Goal: Navigation & Orientation: Find specific page/section

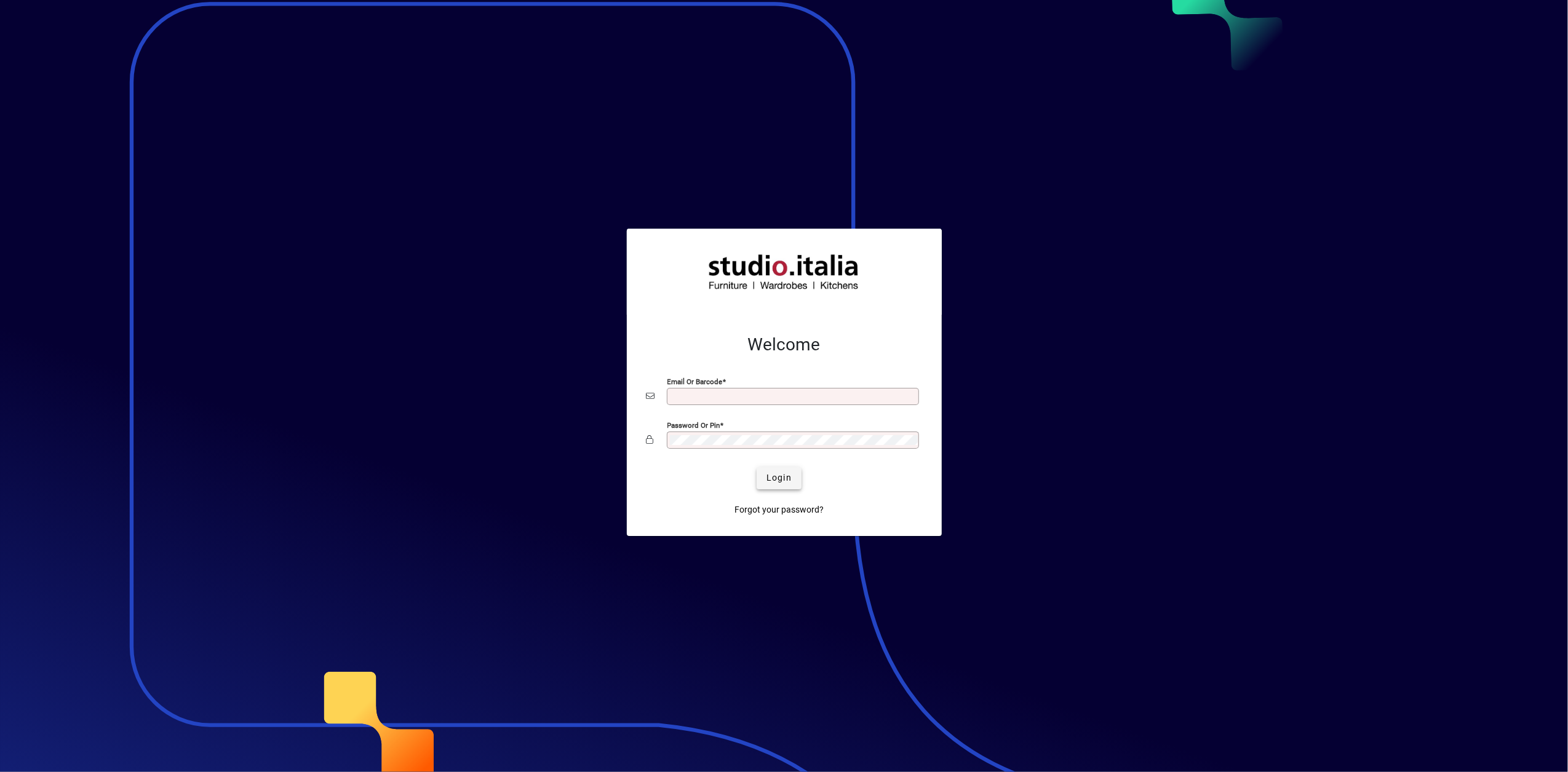
type input "**********"
click at [783, 471] on span "Login" at bounding box center [779, 478] width 25 height 13
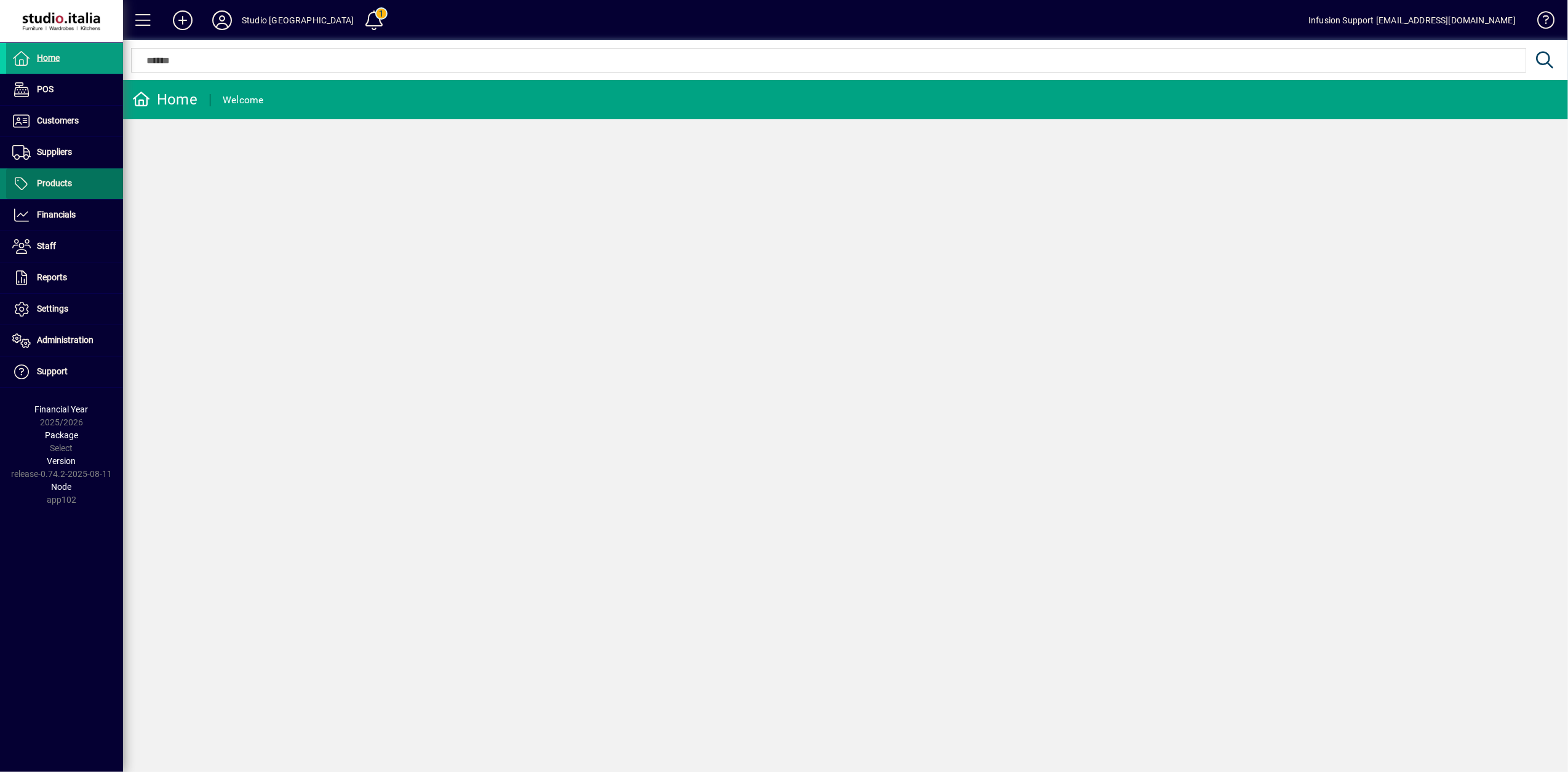
click at [47, 186] on span "Products" at bounding box center [54, 183] width 35 height 10
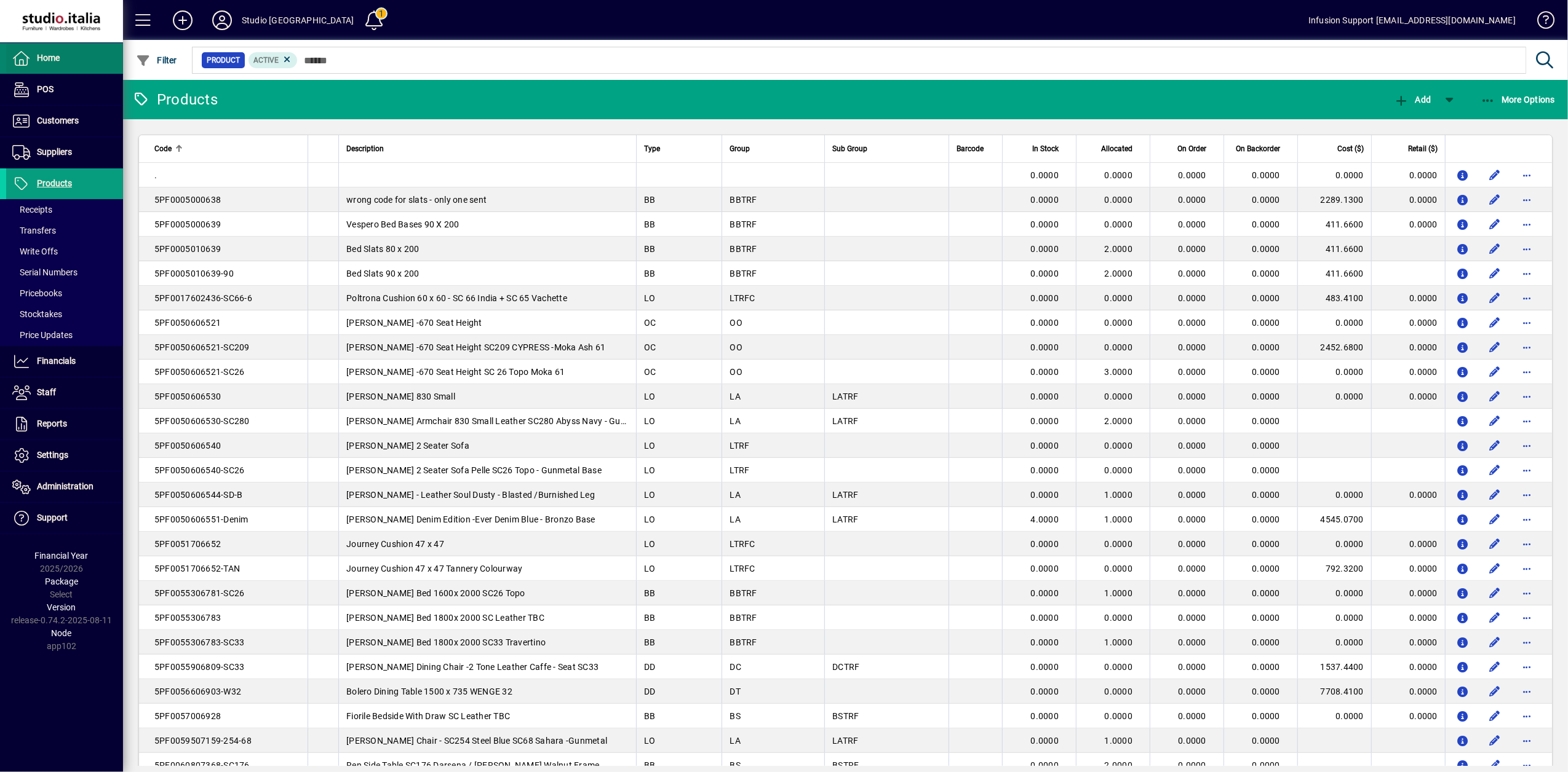
click at [42, 66] on span at bounding box center [64, 59] width 117 height 29
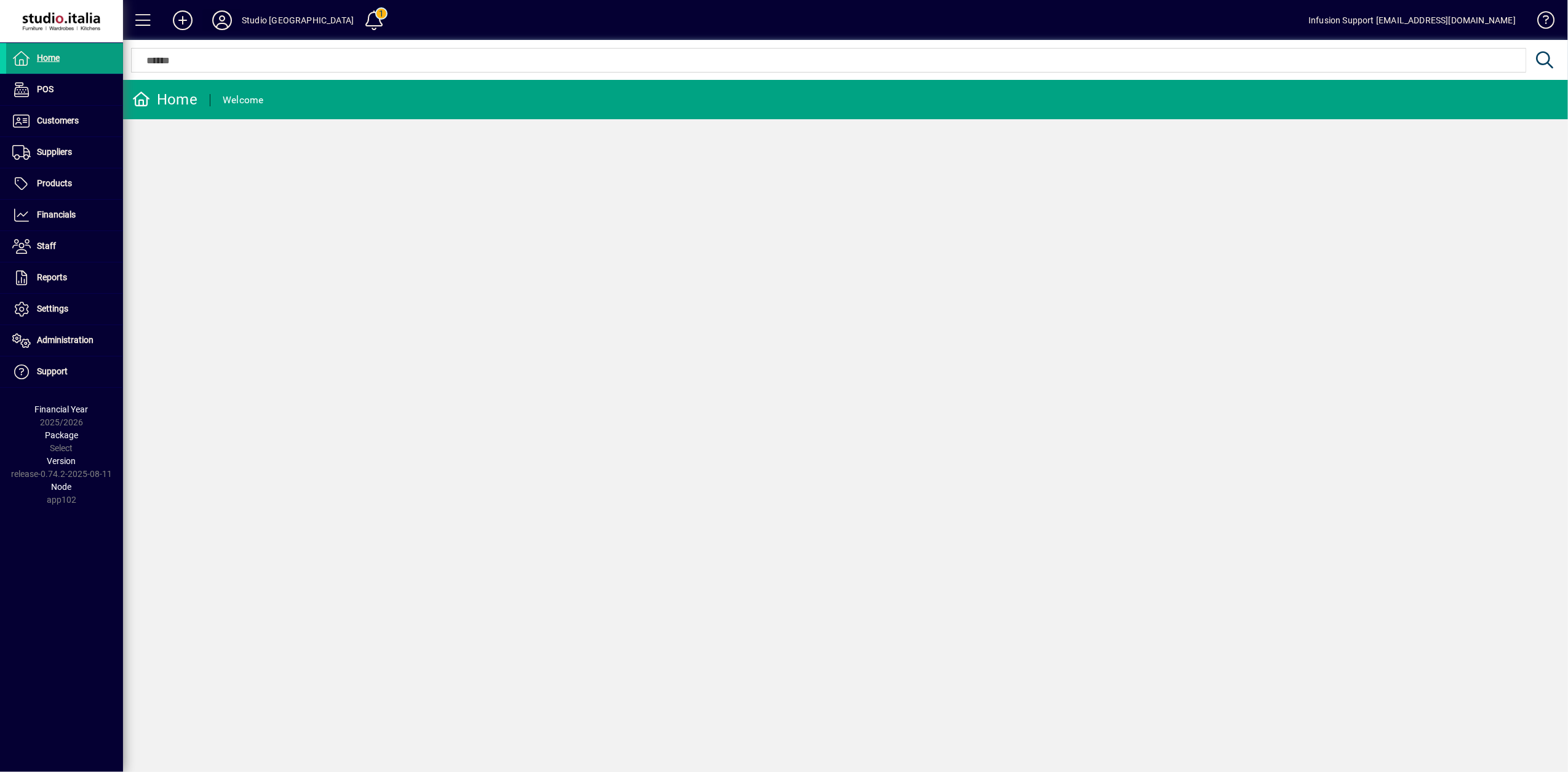
click at [222, 20] on icon at bounding box center [222, 20] width 24 height 20
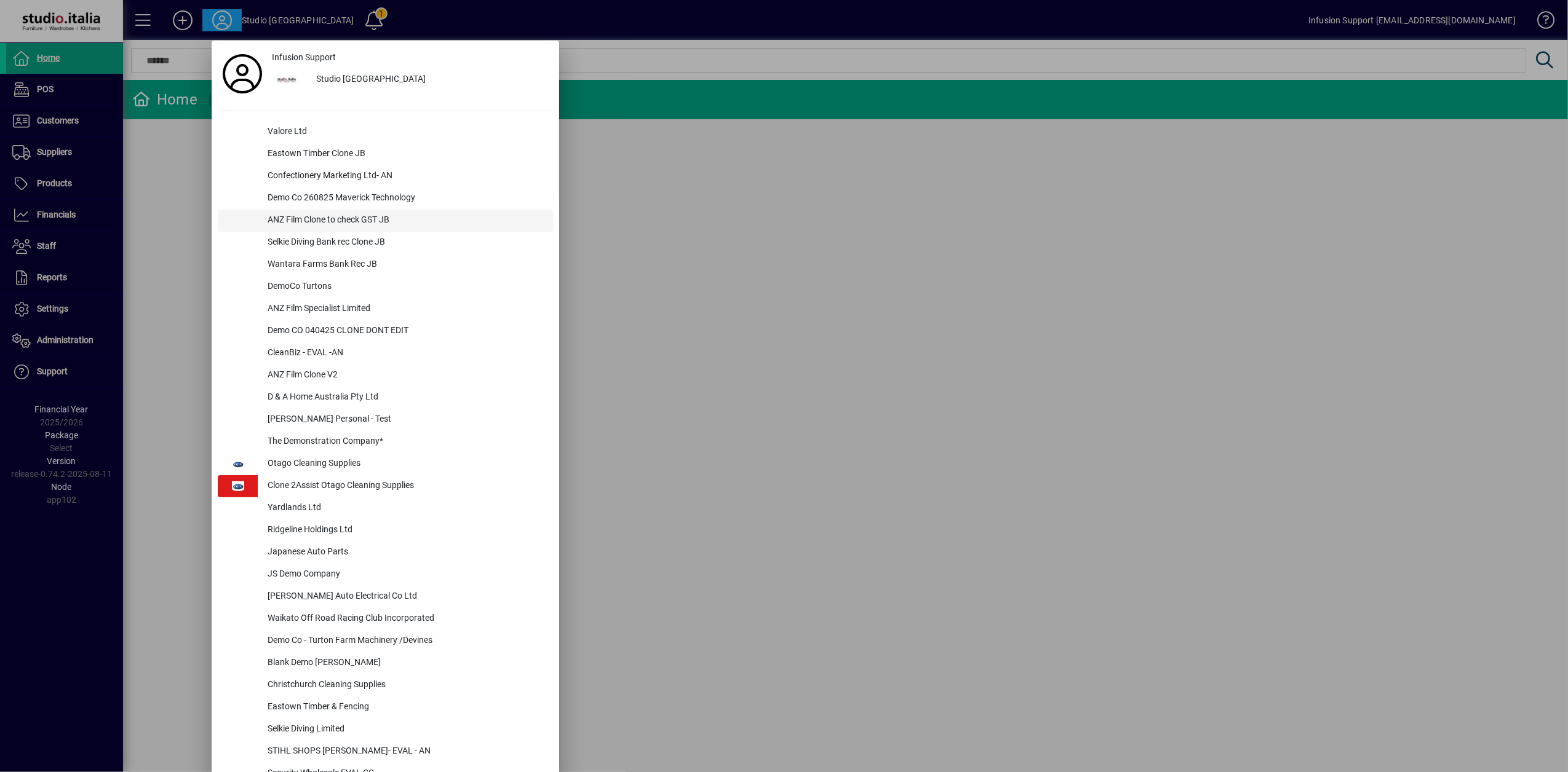
click at [318, 215] on div "ANZ Film Clone to check GST JB" at bounding box center [405, 221] width 295 height 22
